Goal: Information Seeking & Learning: Learn about a topic

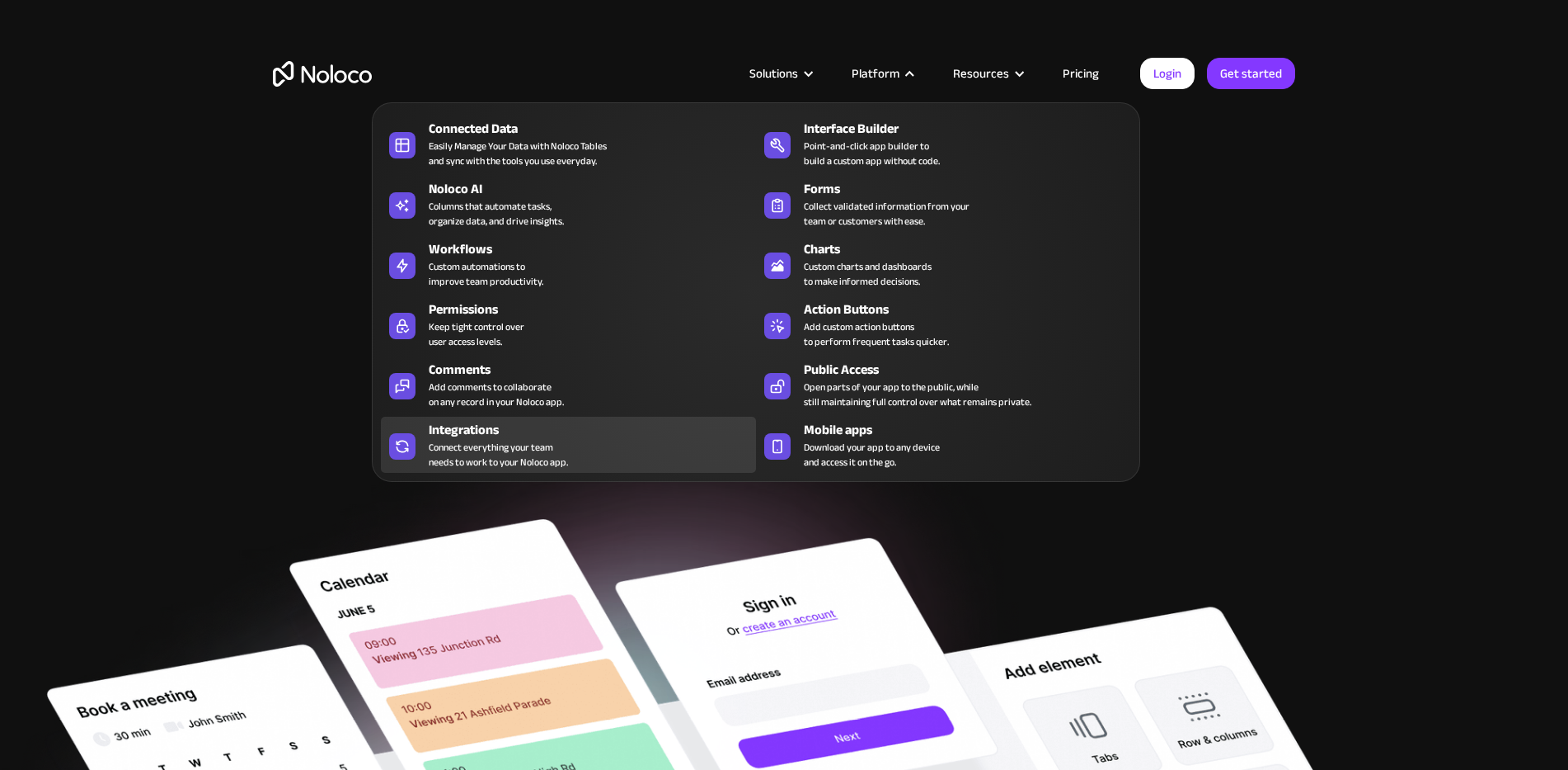
click at [445, 433] on div "Integrations" at bounding box center [596, 429] width 335 height 20
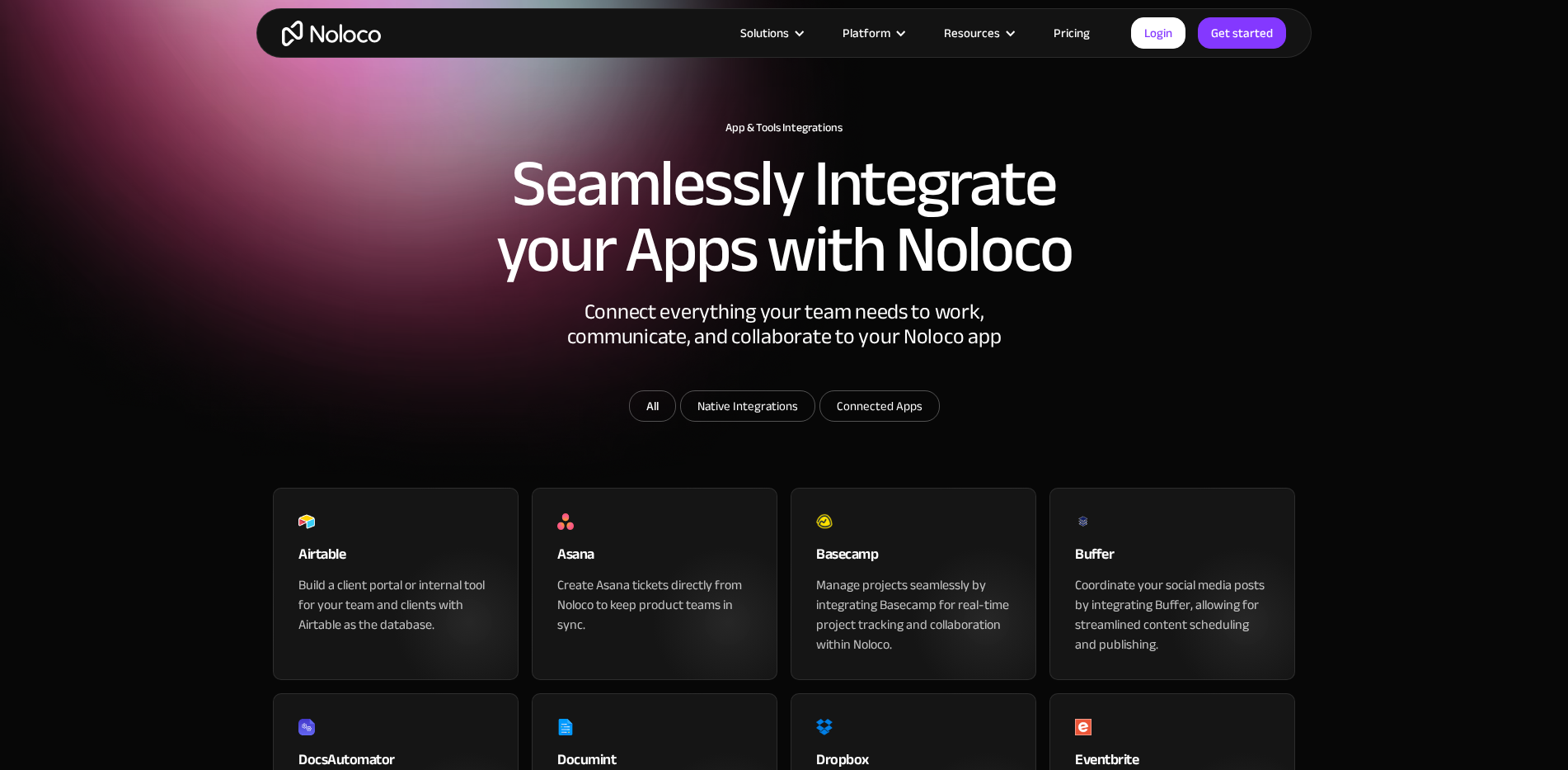
scroll to position [22, 0]
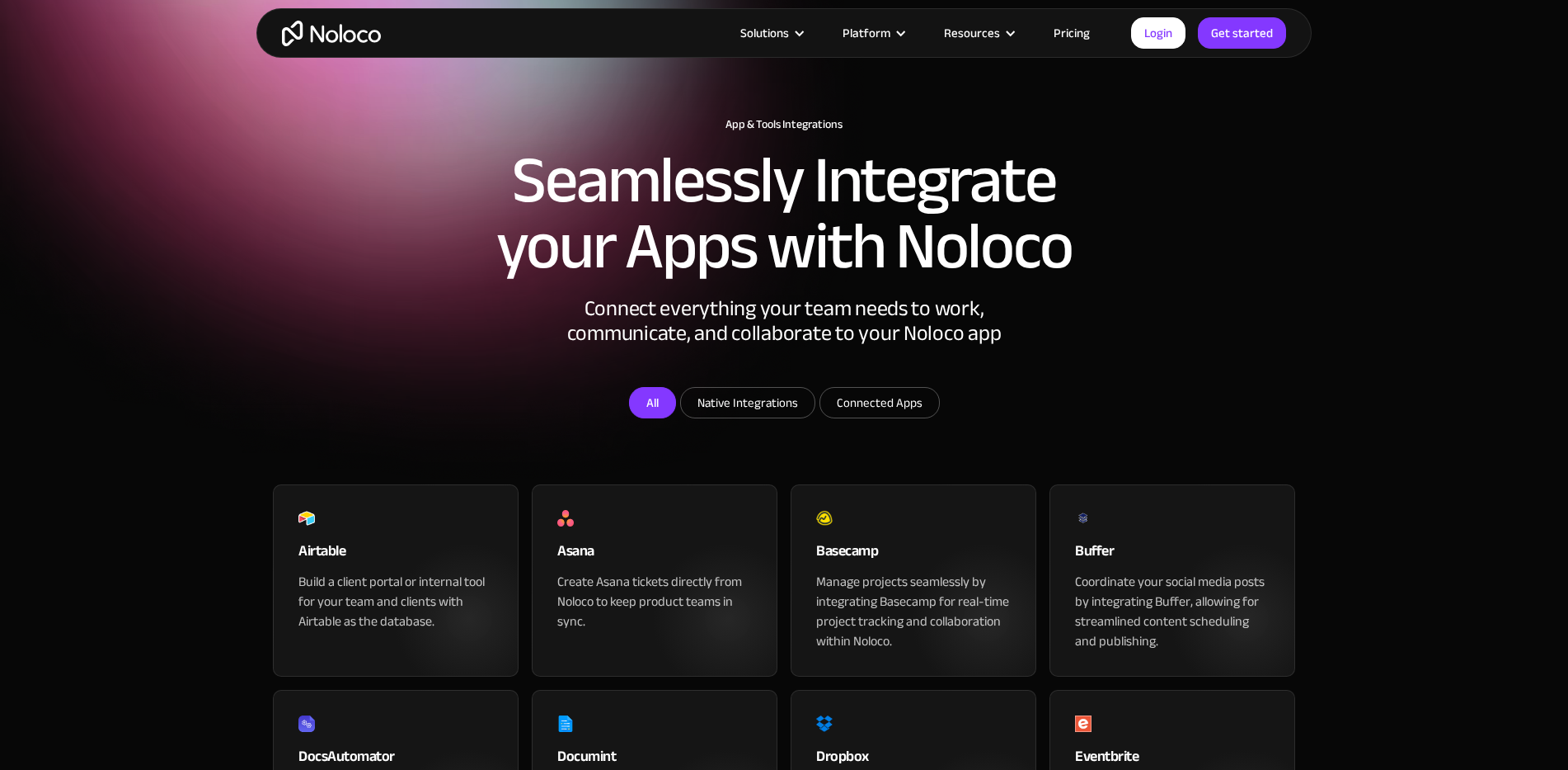
click at [640, 419] on link "All" at bounding box center [652, 402] width 47 height 32
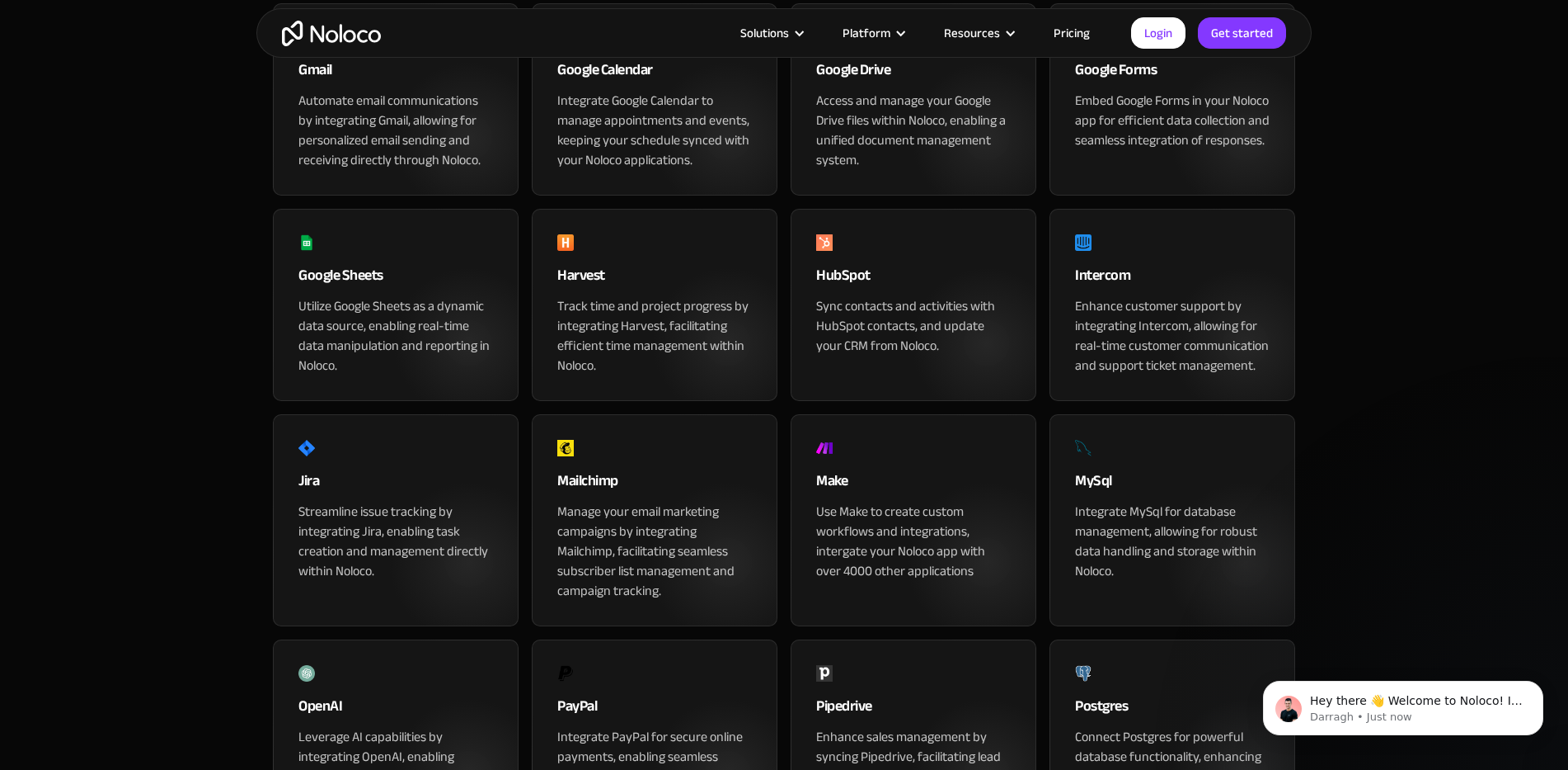
scroll to position [910, 0]
click at [1072, 35] on link "Pricing" at bounding box center [1071, 33] width 78 height 21
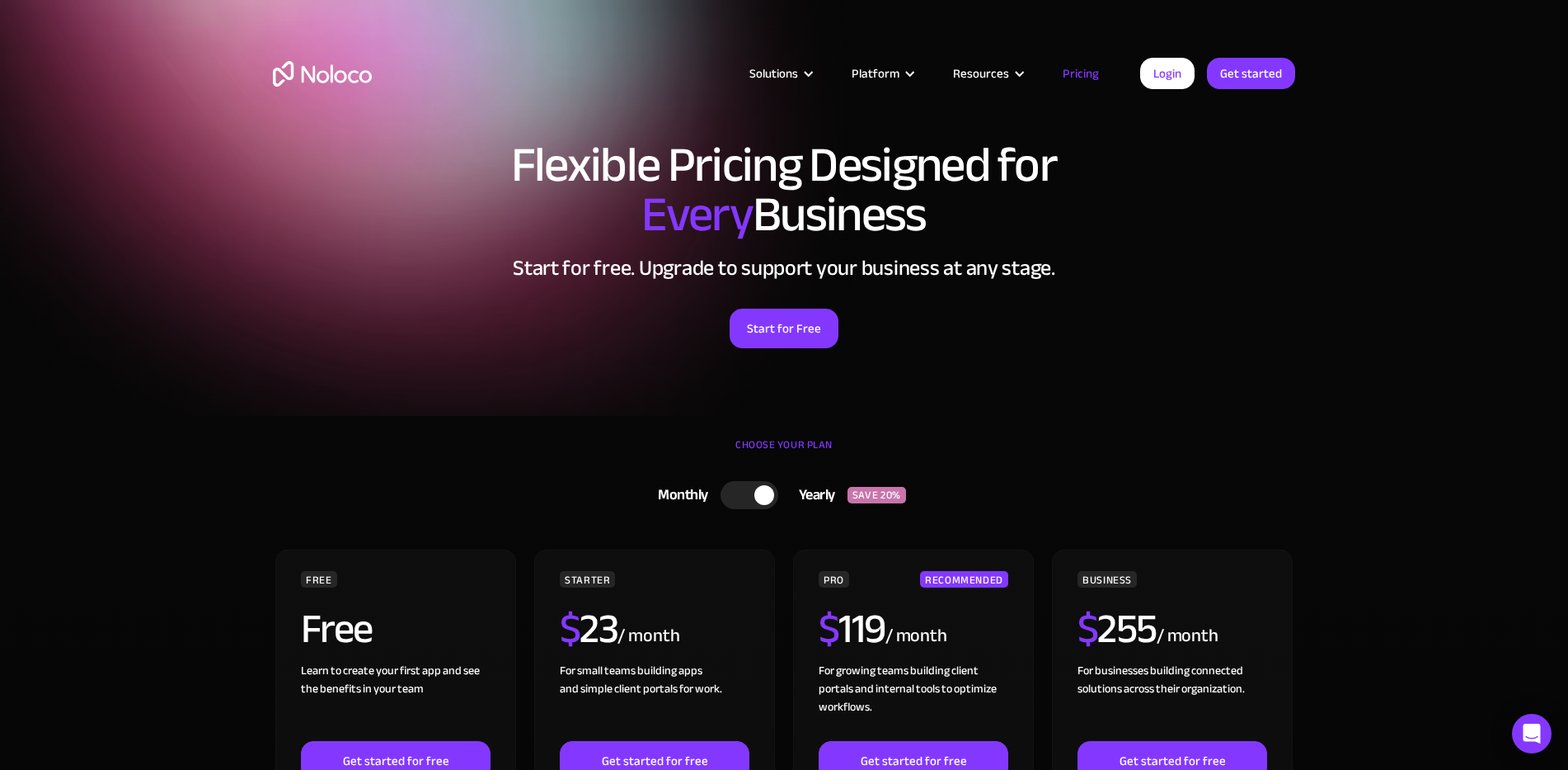
click at [741, 492] on div at bounding box center [749, 494] width 58 height 28
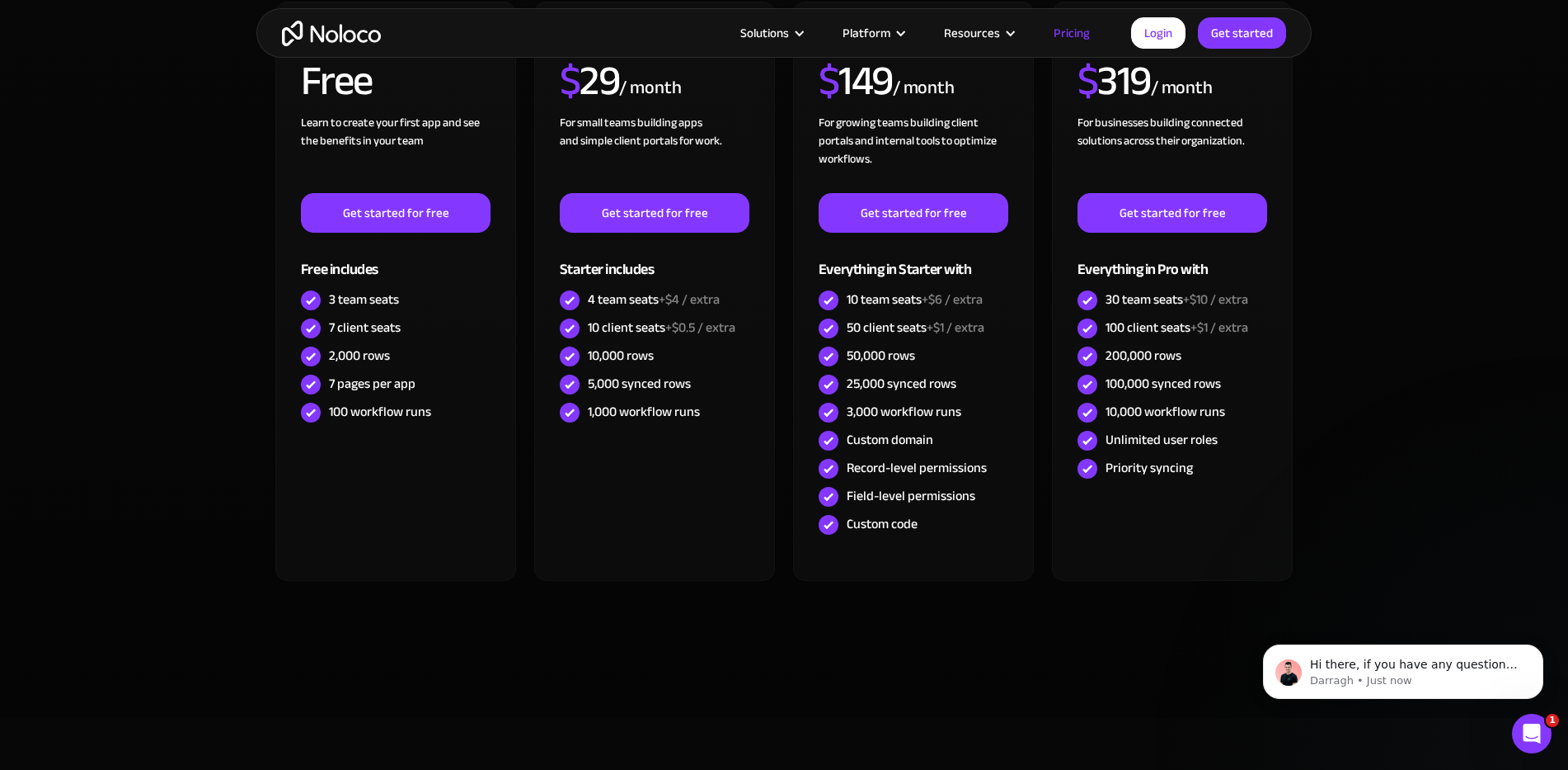
scroll to position [565, 0]
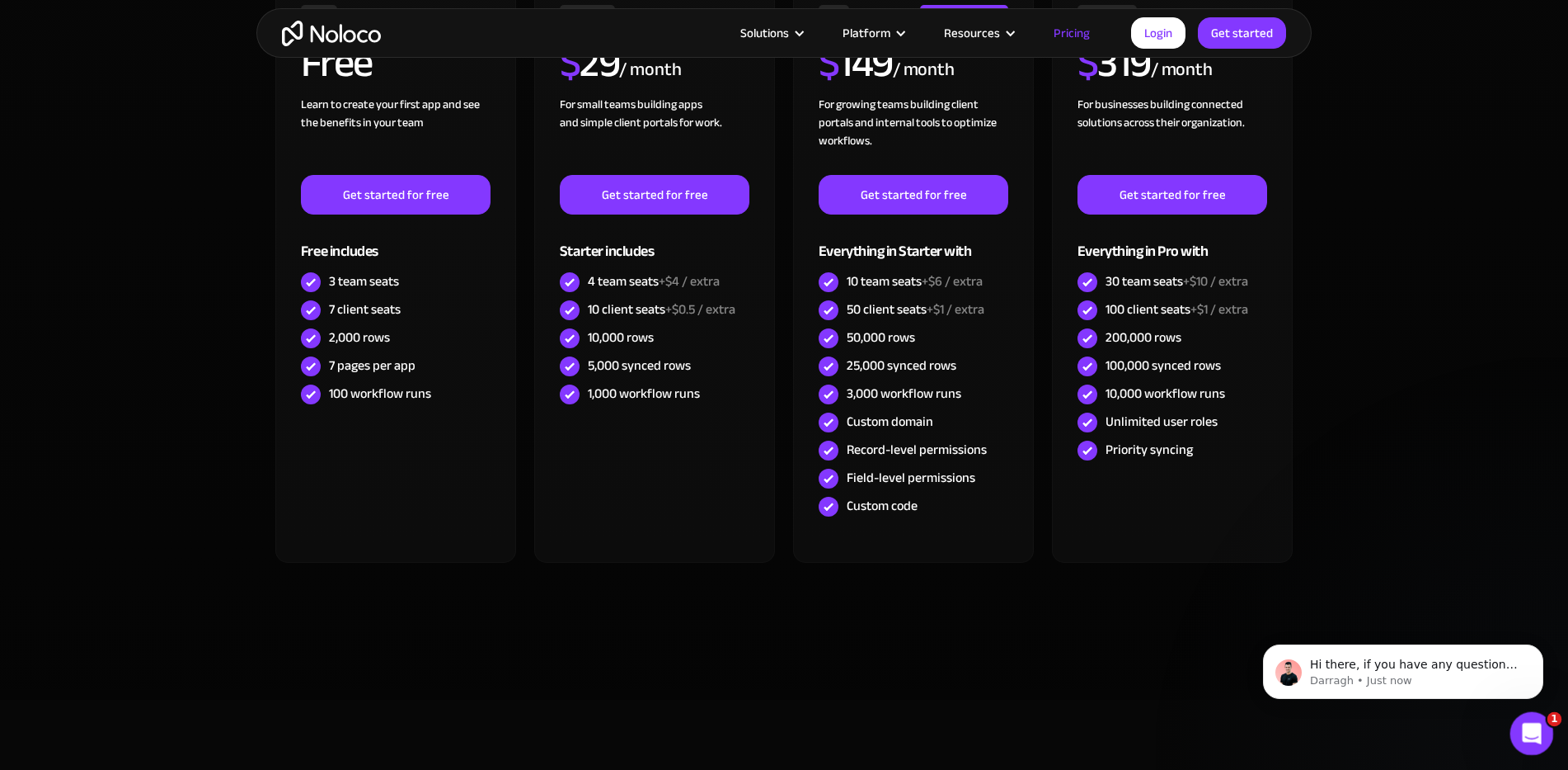
click at [1528, 722] on icon "Open Intercom Messenger" at bounding box center [1530, 731] width 27 height 27
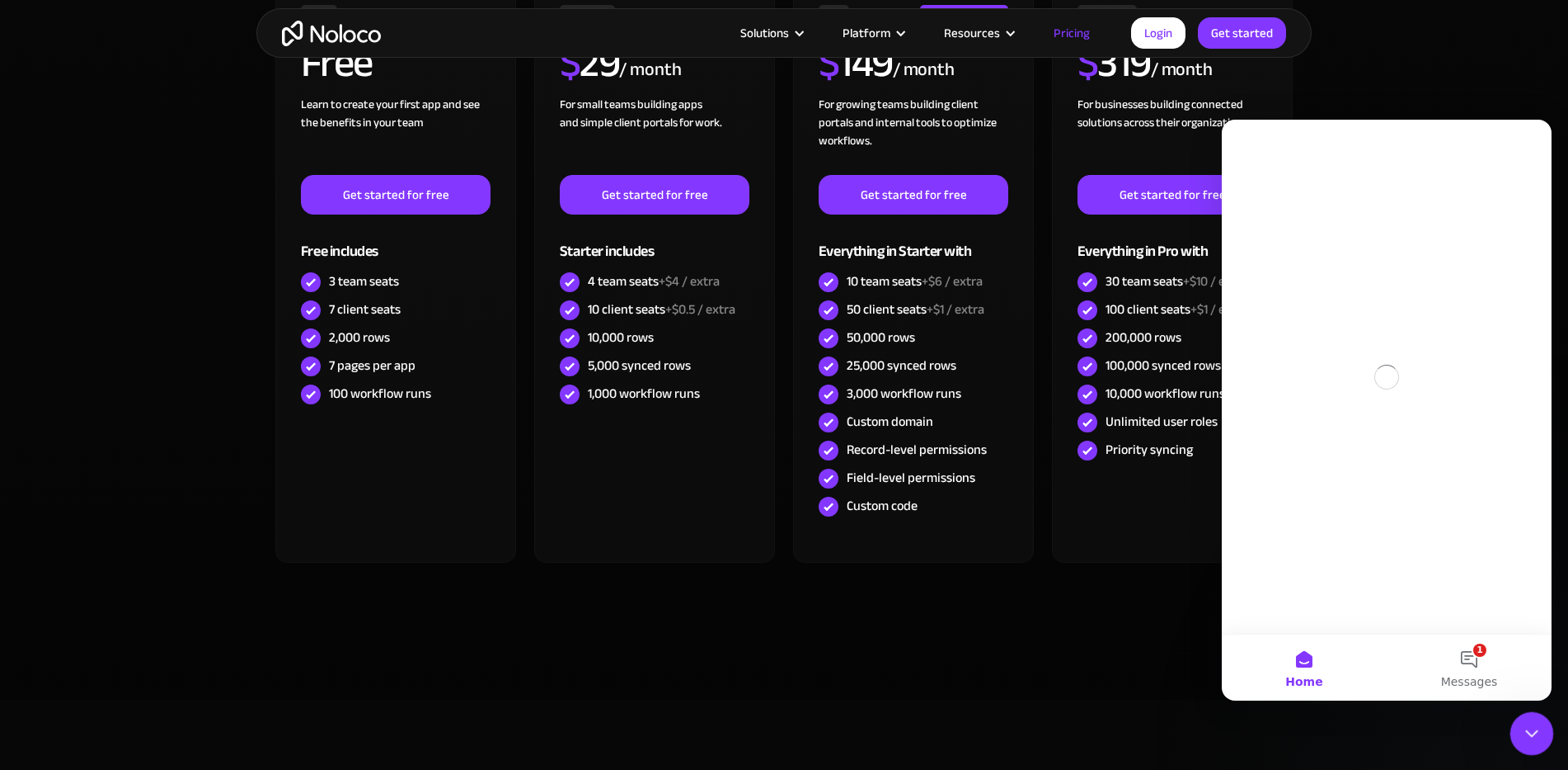
scroll to position [0, 0]
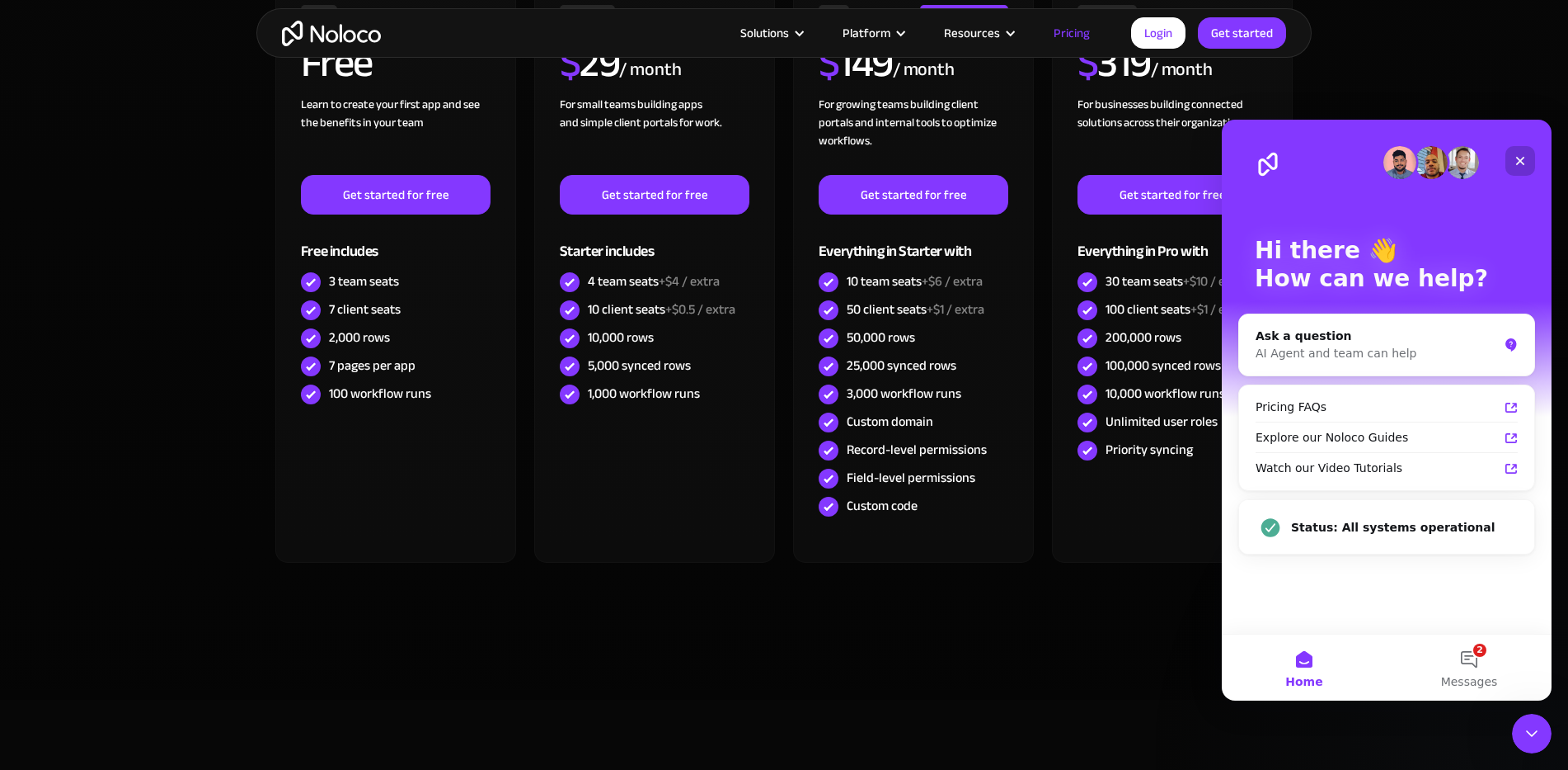
click at [1518, 160] on icon "Close" at bounding box center [1520, 160] width 9 height 9
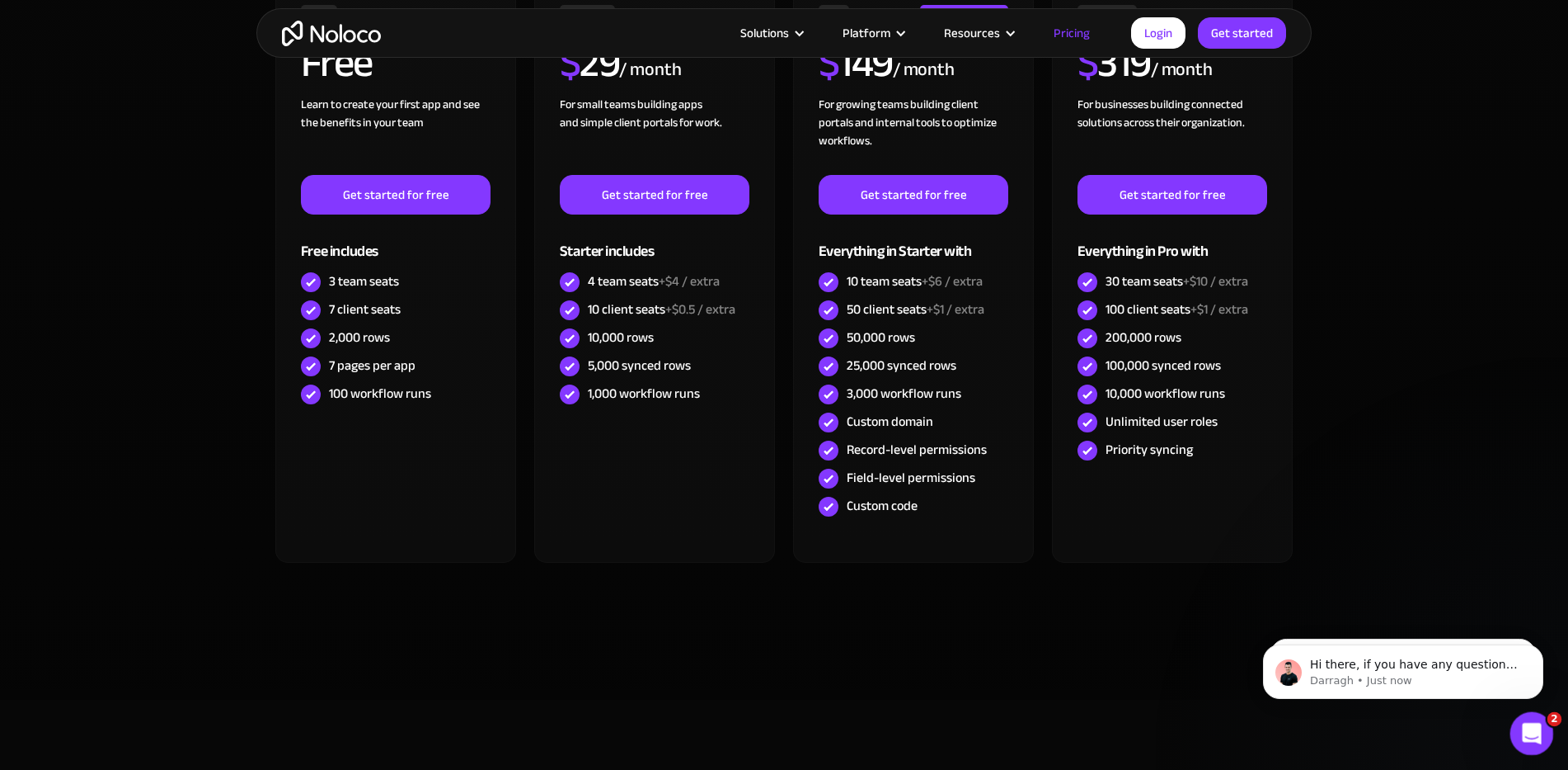
click at [1535, 734] on icon "Open Intercom Messenger" at bounding box center [1530, 731] width 27 height 27
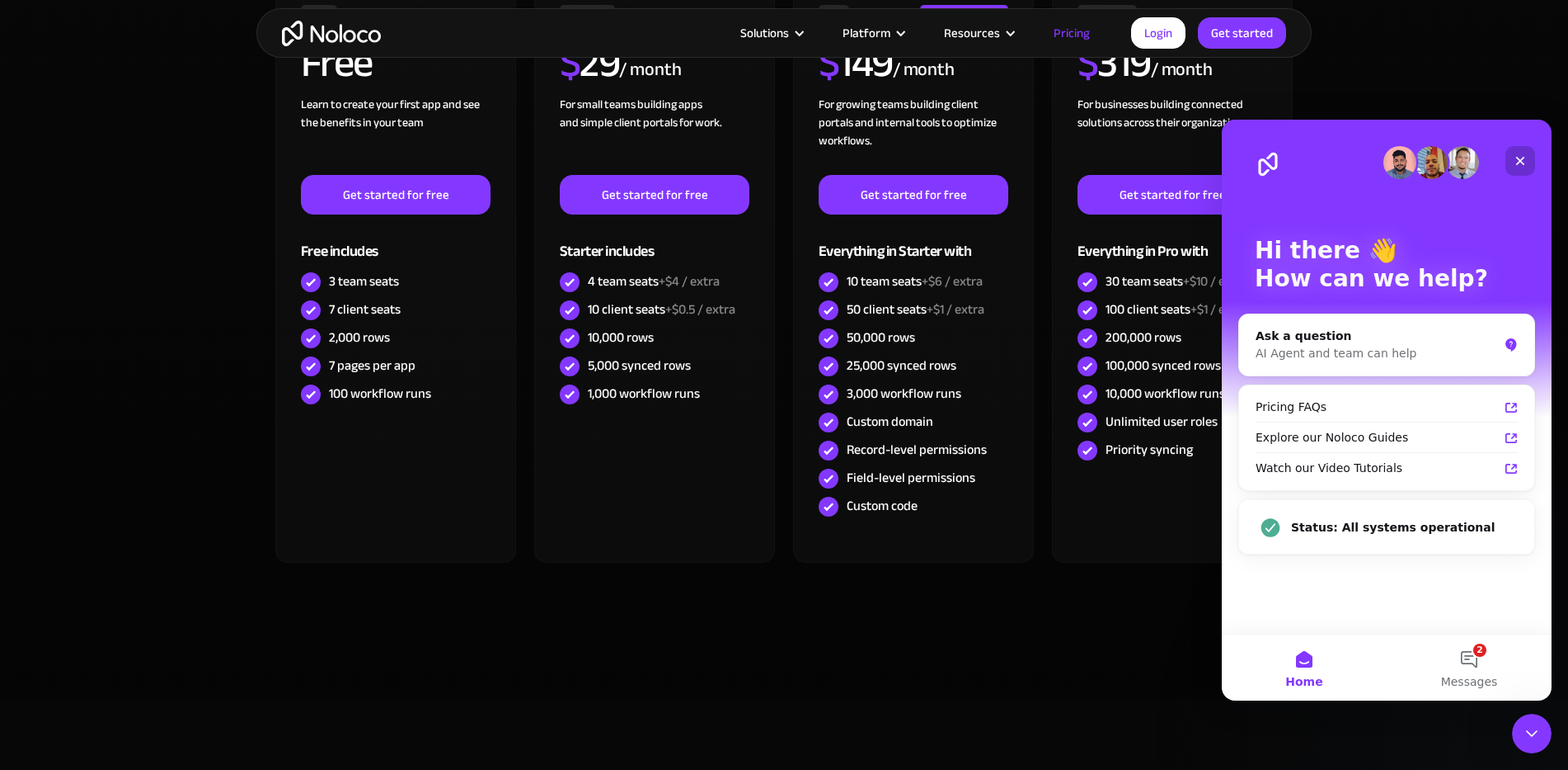
click at [1517, 157] on icon "Close" at bounding box center [1520, 160] width 9 height 9
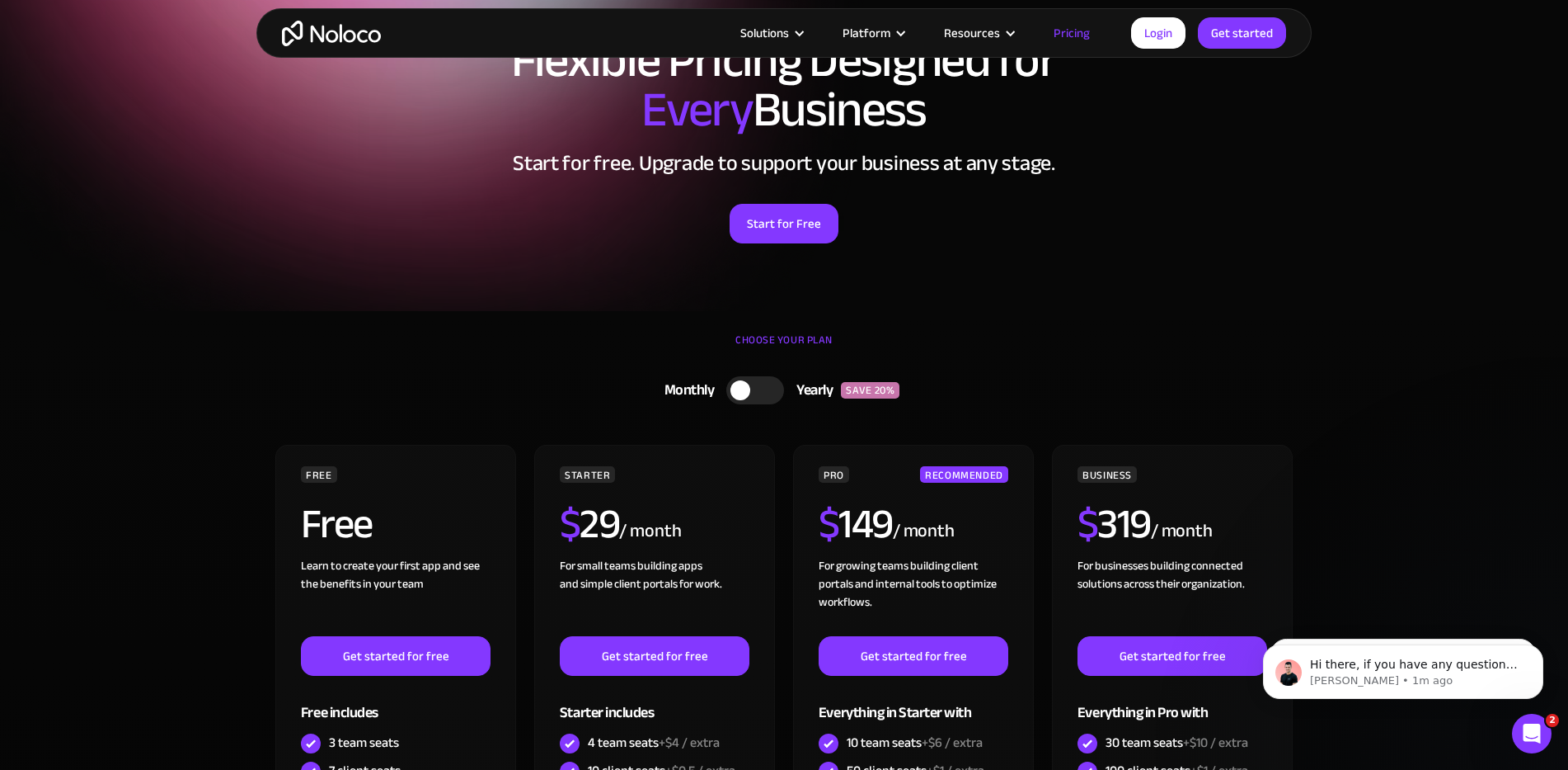
scroll to position [102, 0]
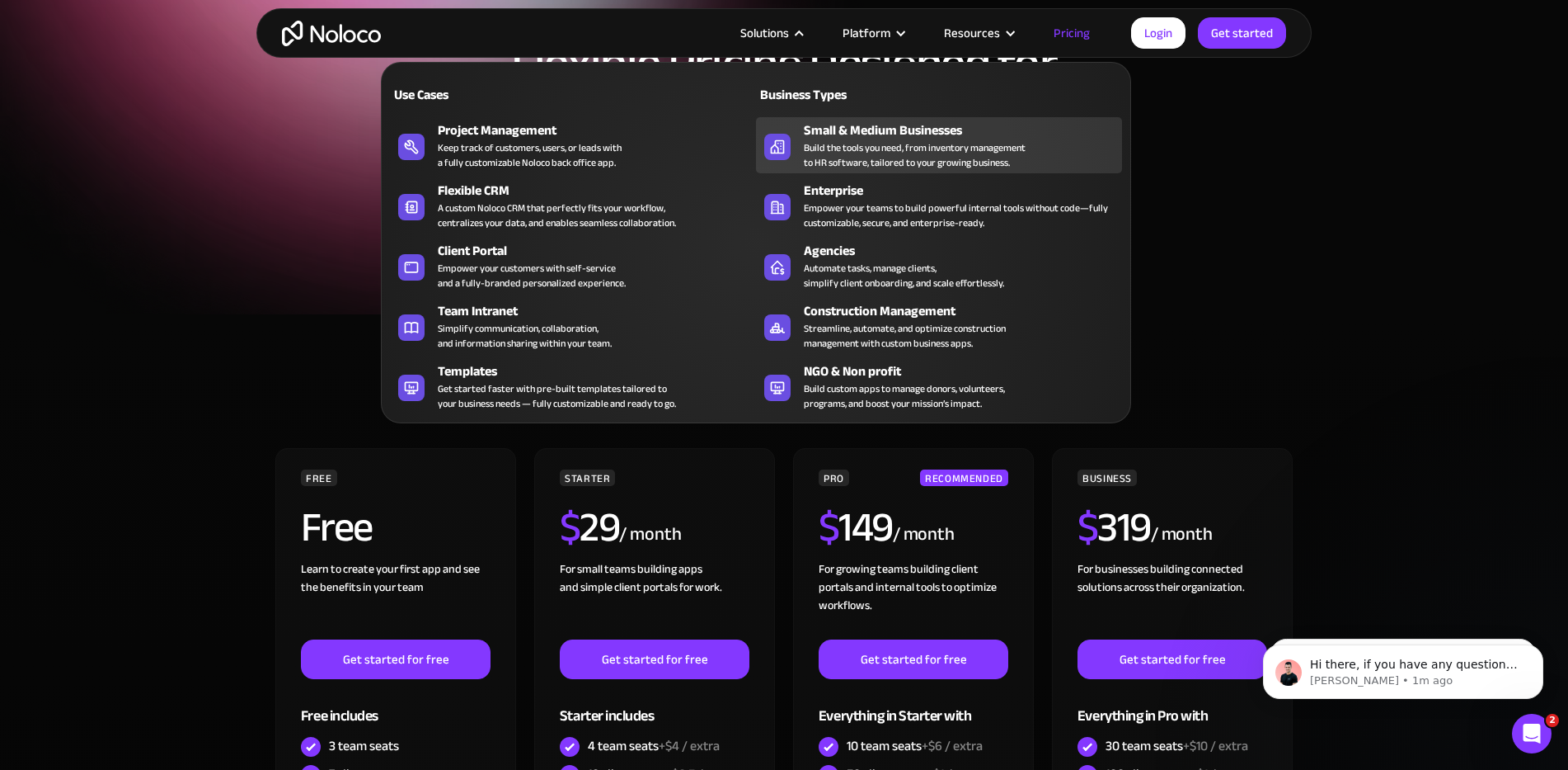
click at [863, 128] on div "Small & Medium Businesses" at bounding box center [966, 130] width 325 height 20
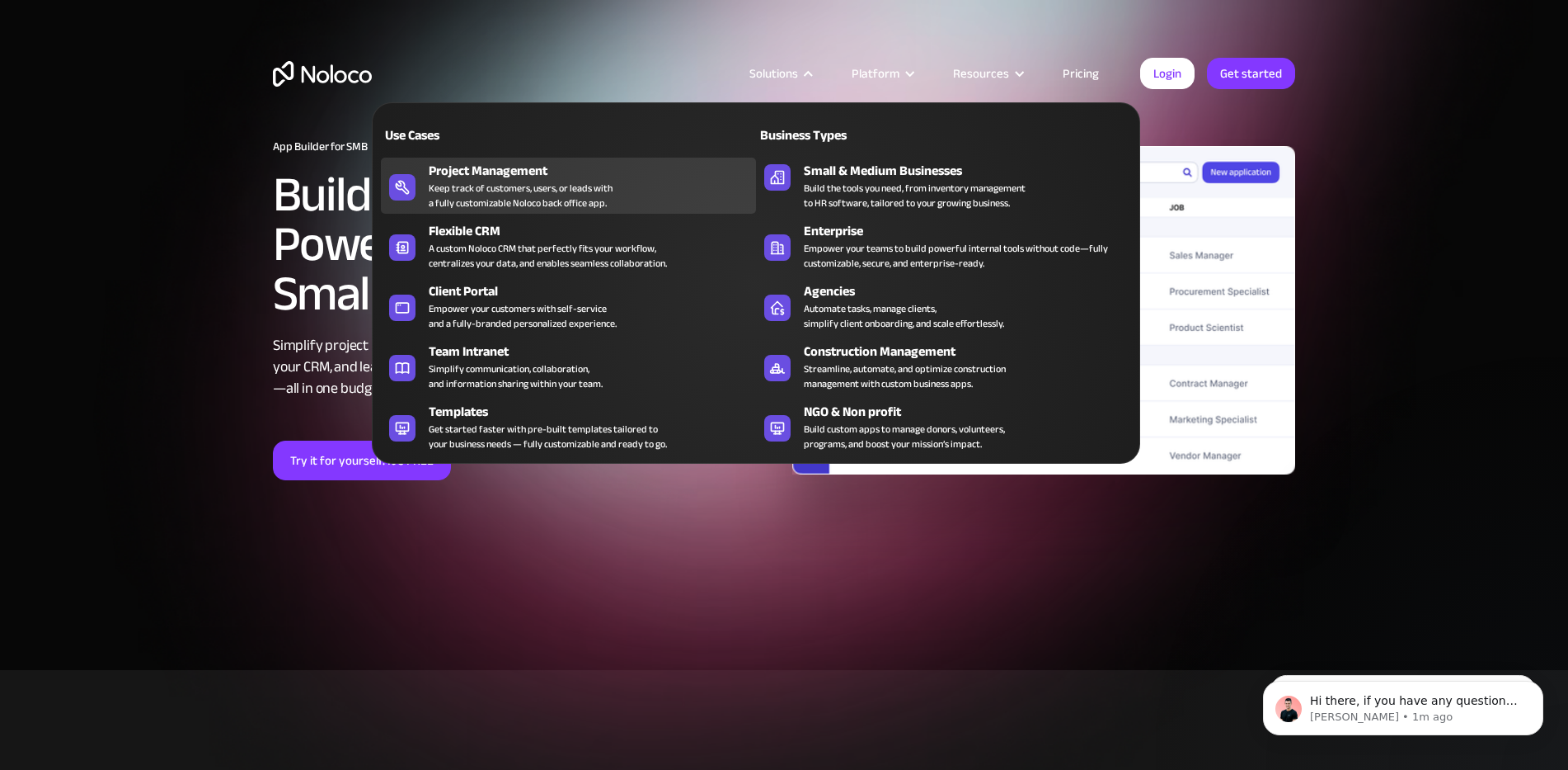
click at [486, 165] on div "Project Management" at bounding box center [596, 171] width 335 height 20
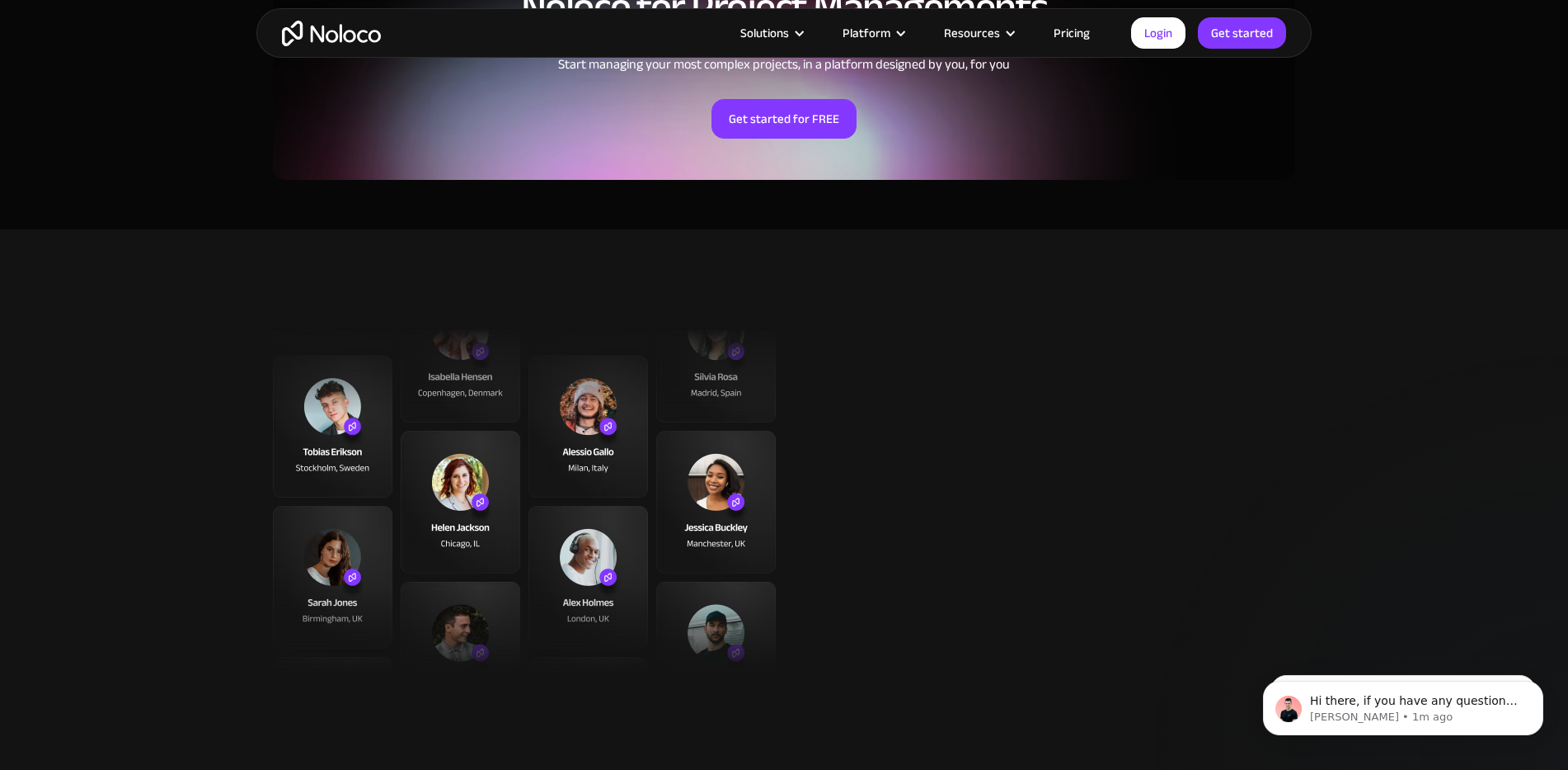
scroll to position [3947, 0]
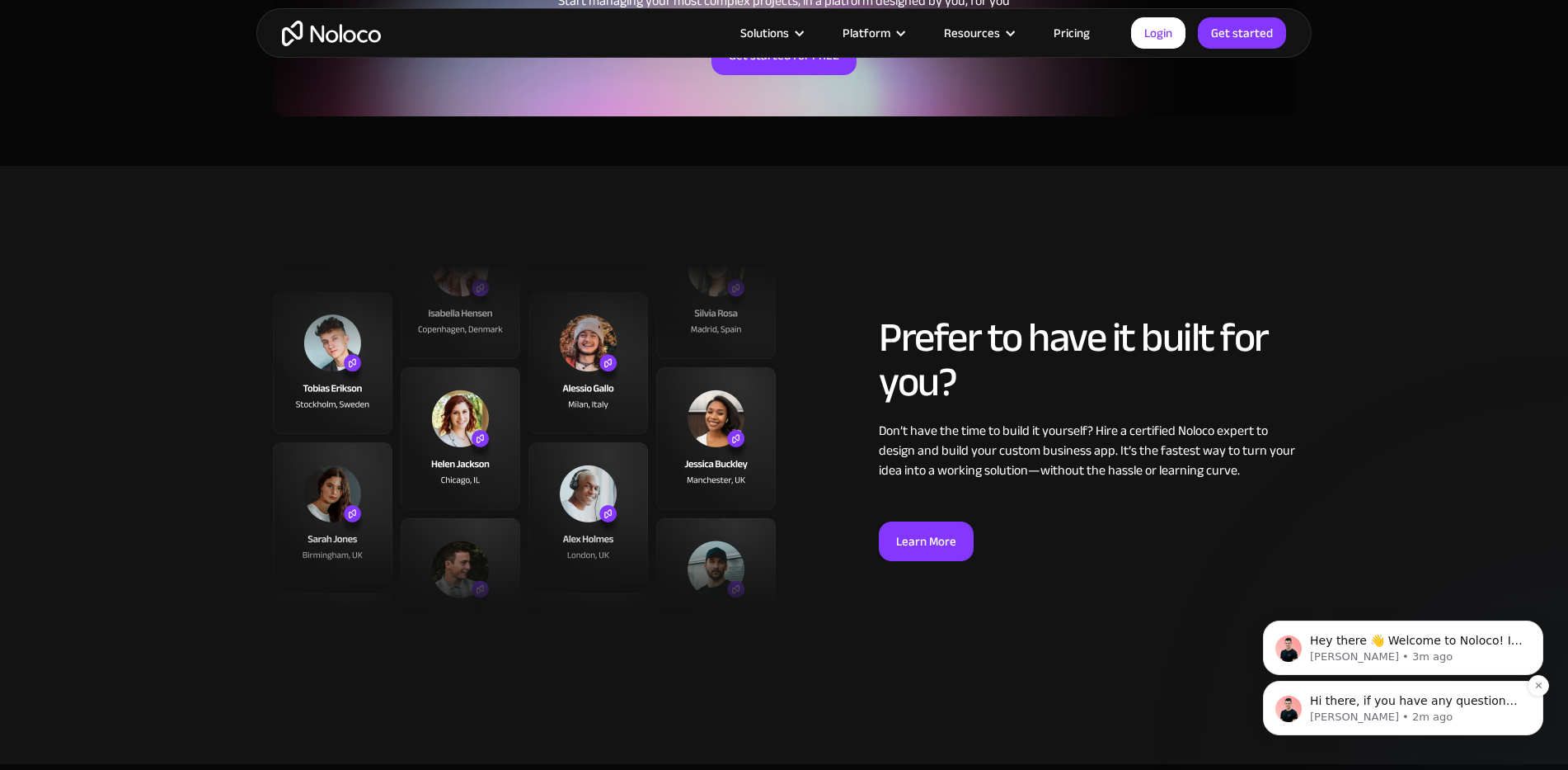
click at [1414, 710] on p "Darragh • 2m ago" at bounding box center [1416, 716] width 213 height 14
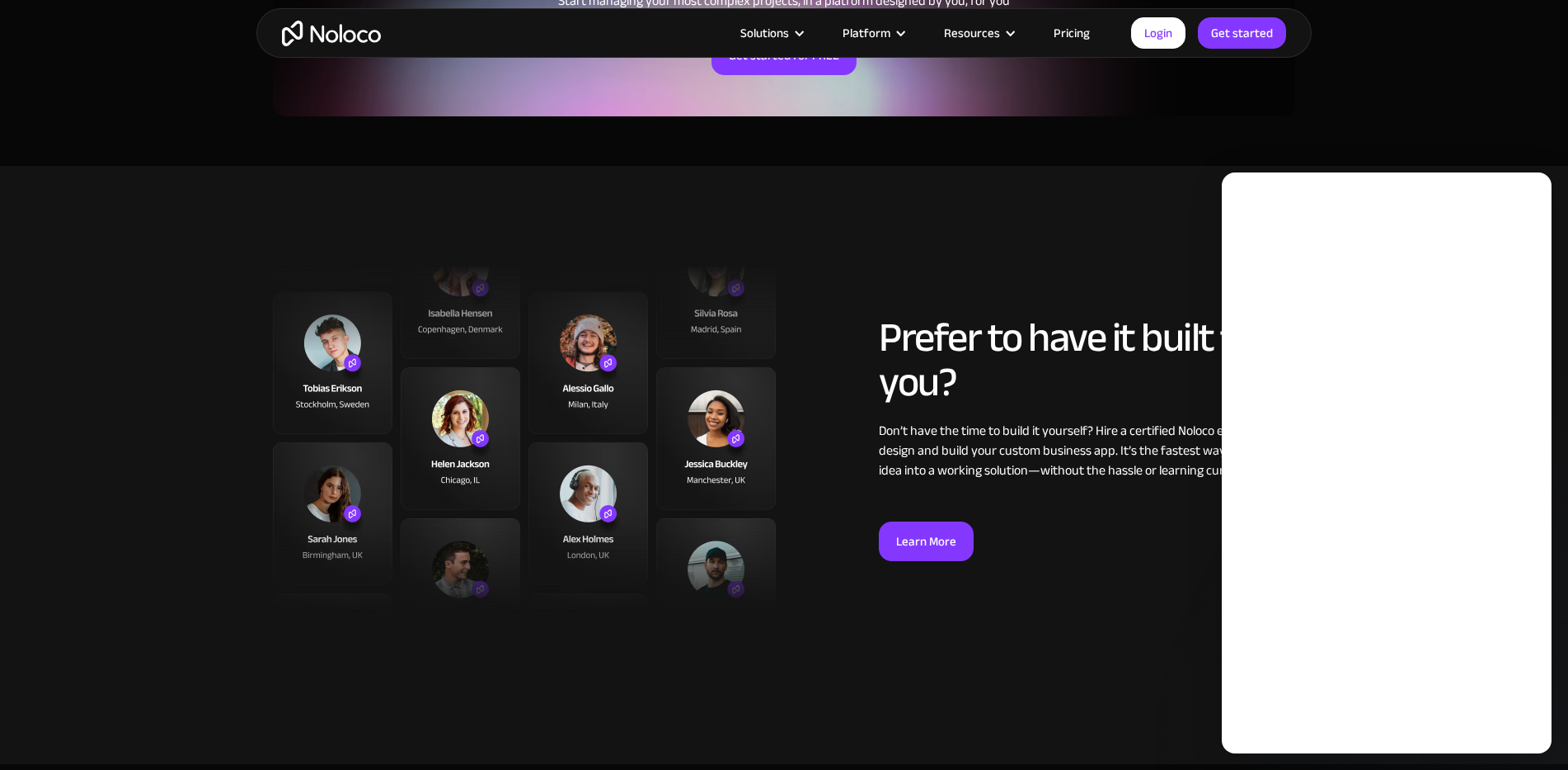
scroll to position [0, 0]
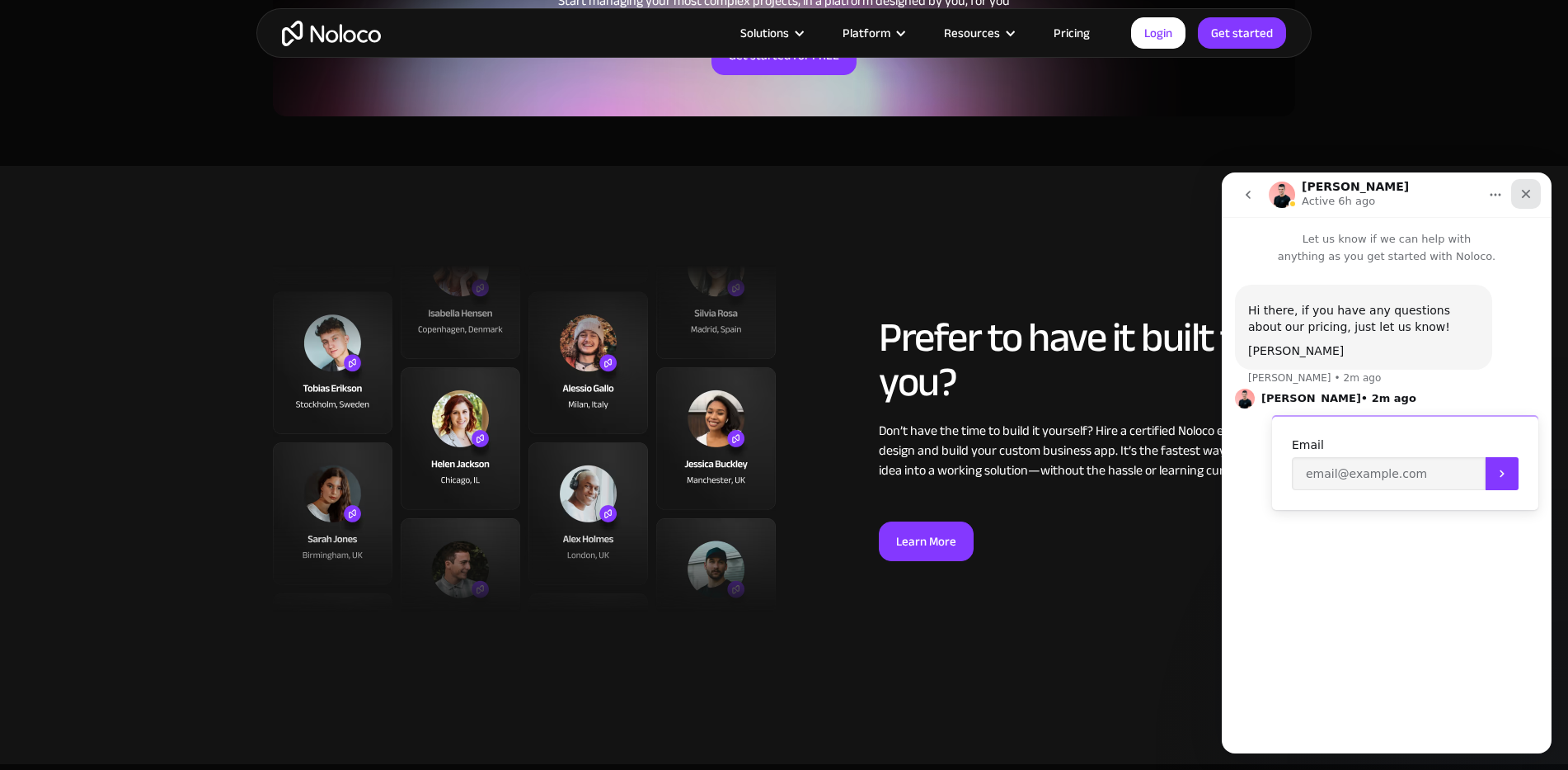
click at [1527, 199] on icon "Close" at bounding box center [1526, 194] width 13 height 13
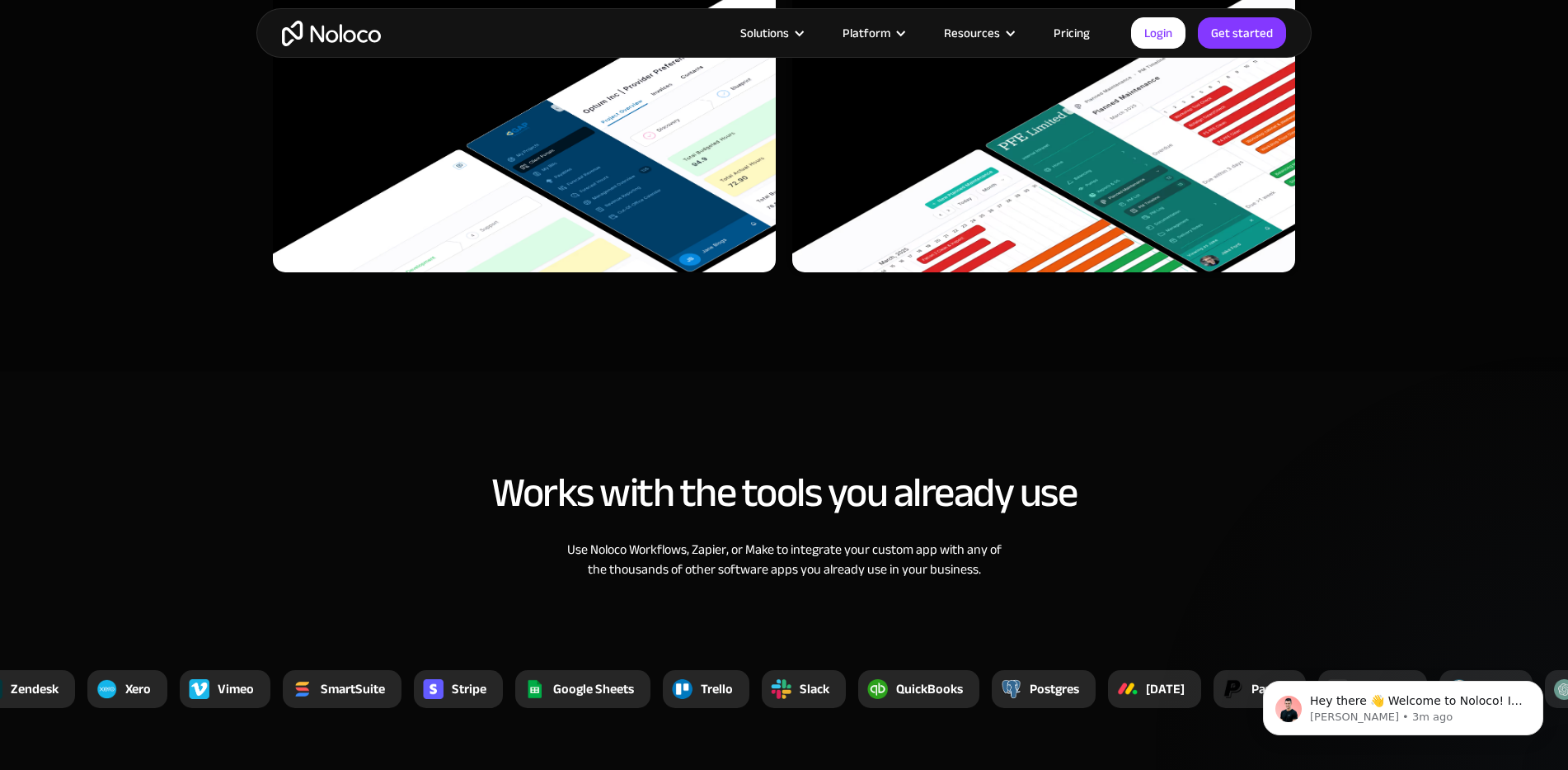
scroll to position [5770, 0]
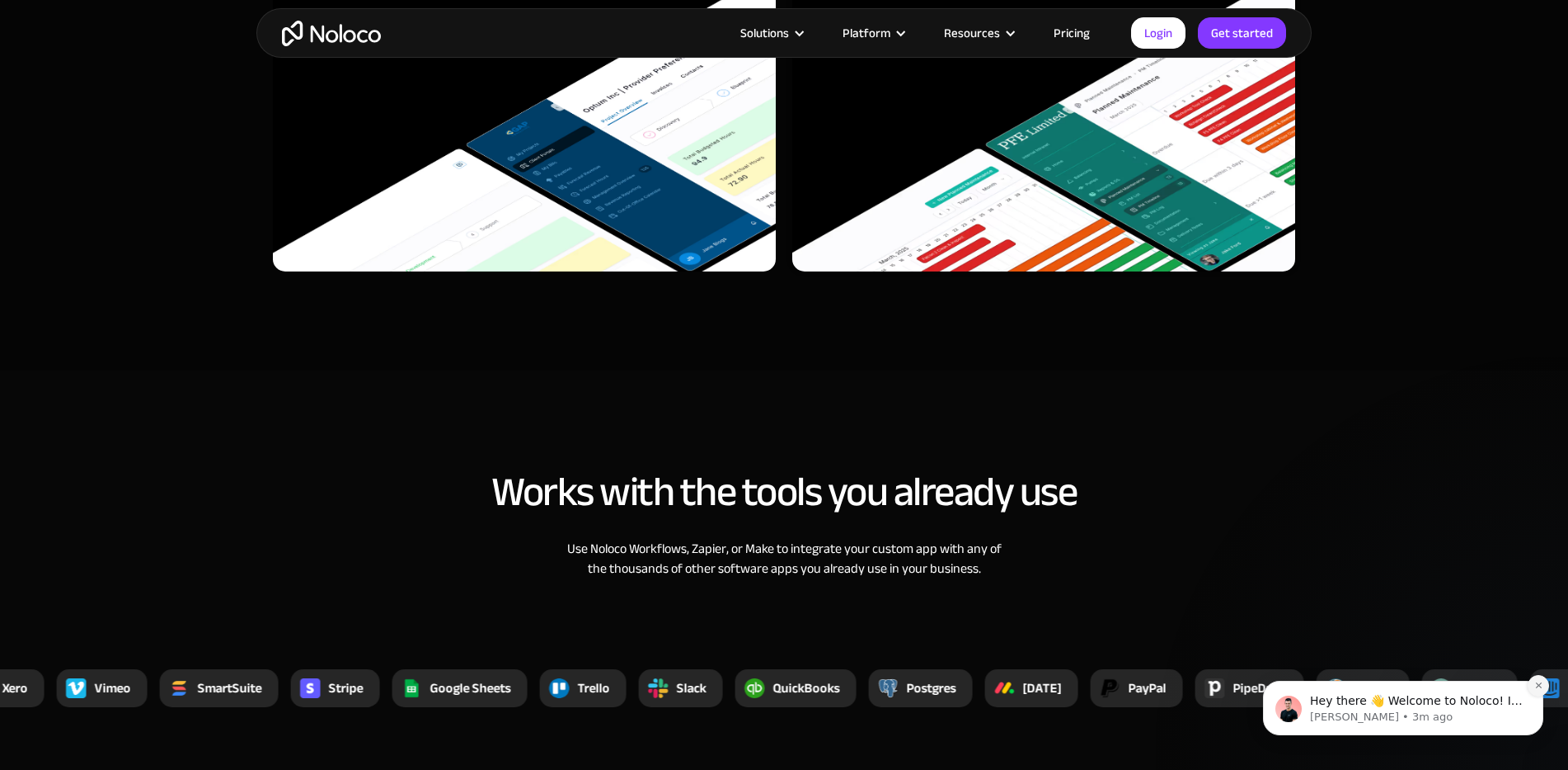
click at [1538, 687] on icon "Dismiss notification" at bounding box center [1538, 685] width 9 height 9
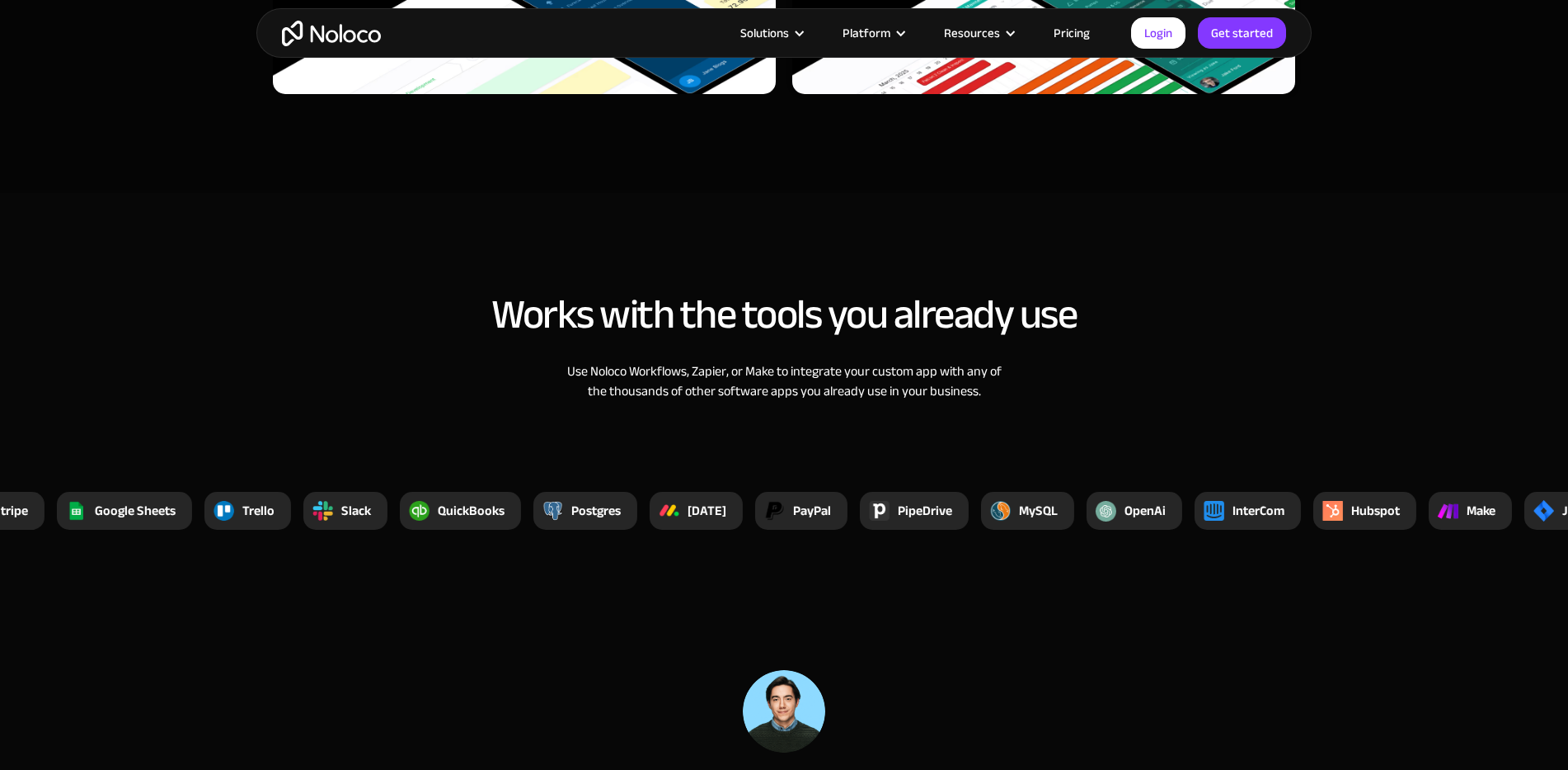
scroll to position [6222, 0]
